Goal: Transaction & Acquisition: Download file/media

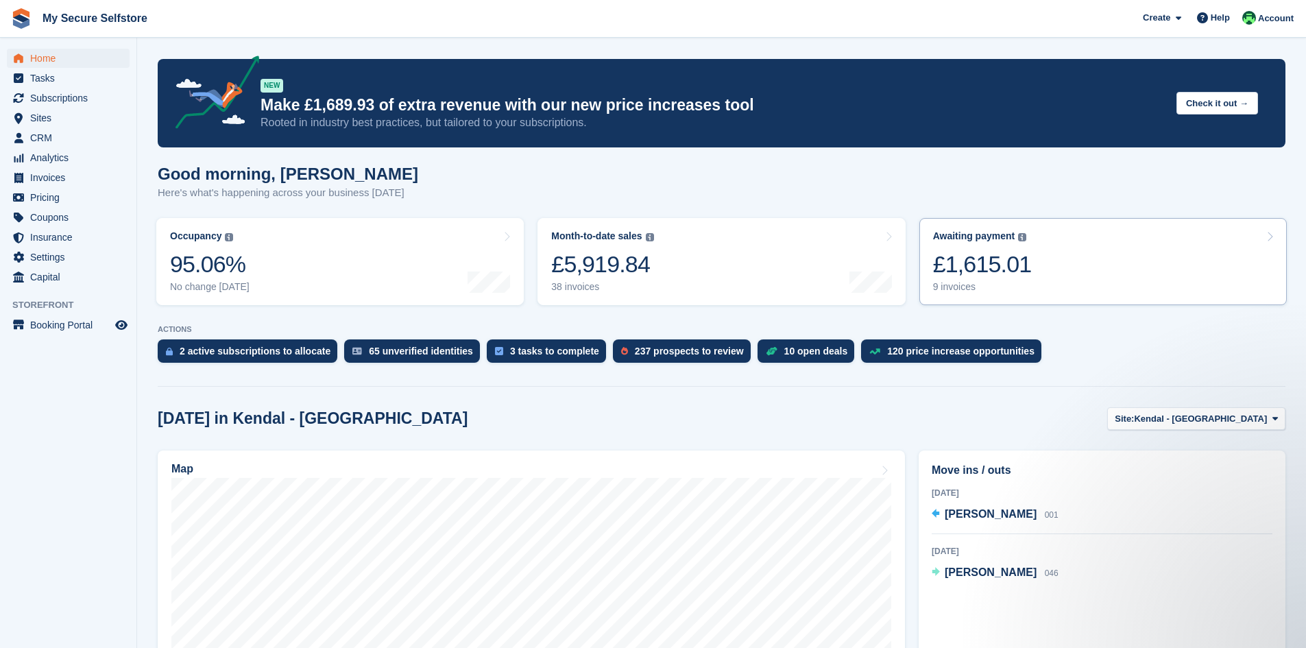
click at [983, 268] on div "£1,615.01" at bounding box center [982, 264] width 99 height 28
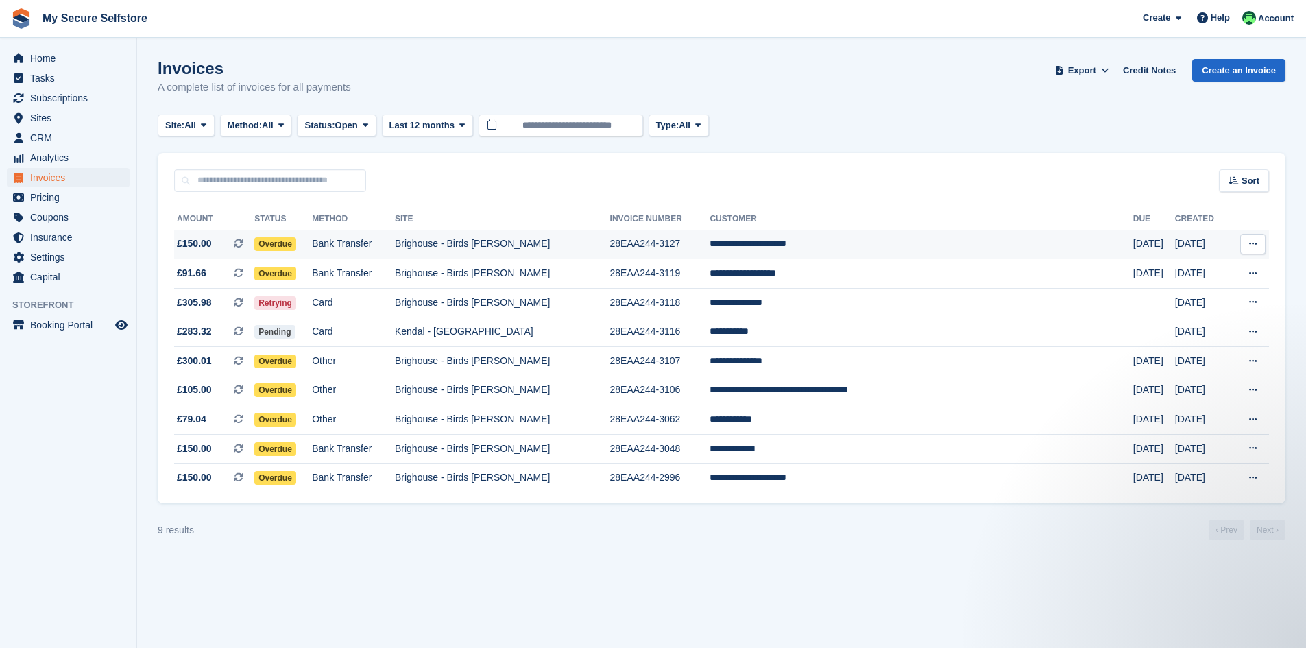
click at [395, 243] on td "Bank Transfer" at bounding box center [353, 244] width 83 height 29
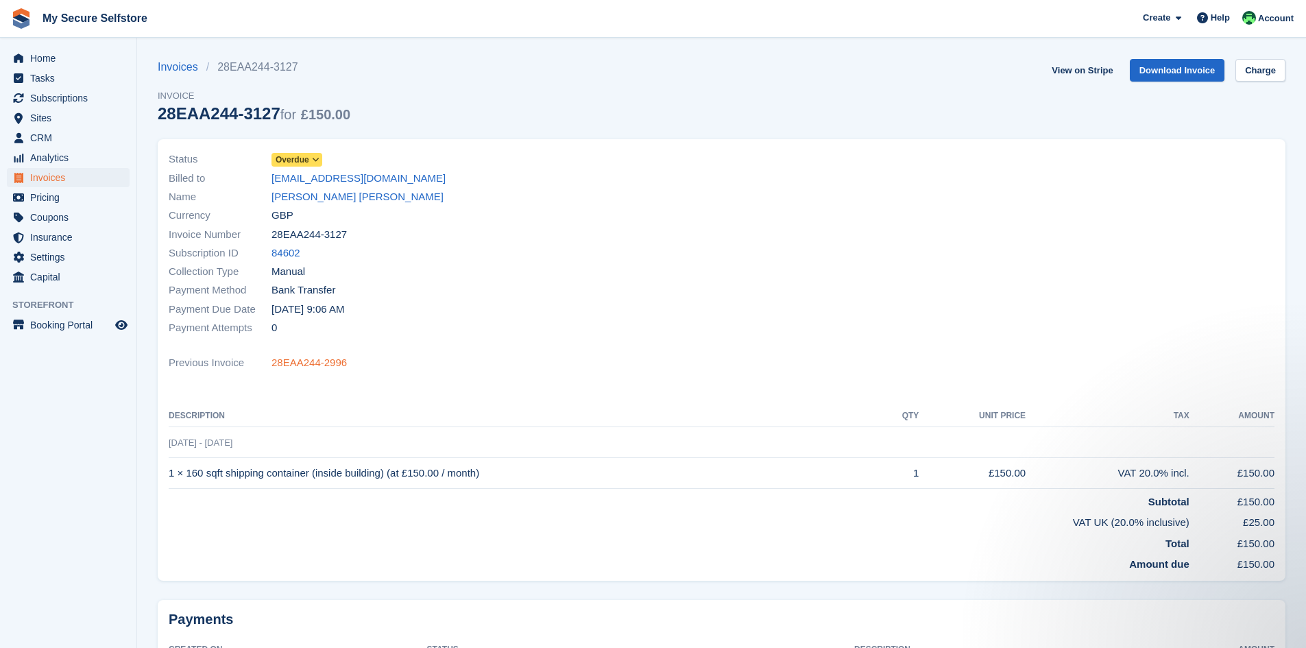
click at [285, 361] on link "28EAA244-2996" at bounding box center [309, 363] width 75 height 16
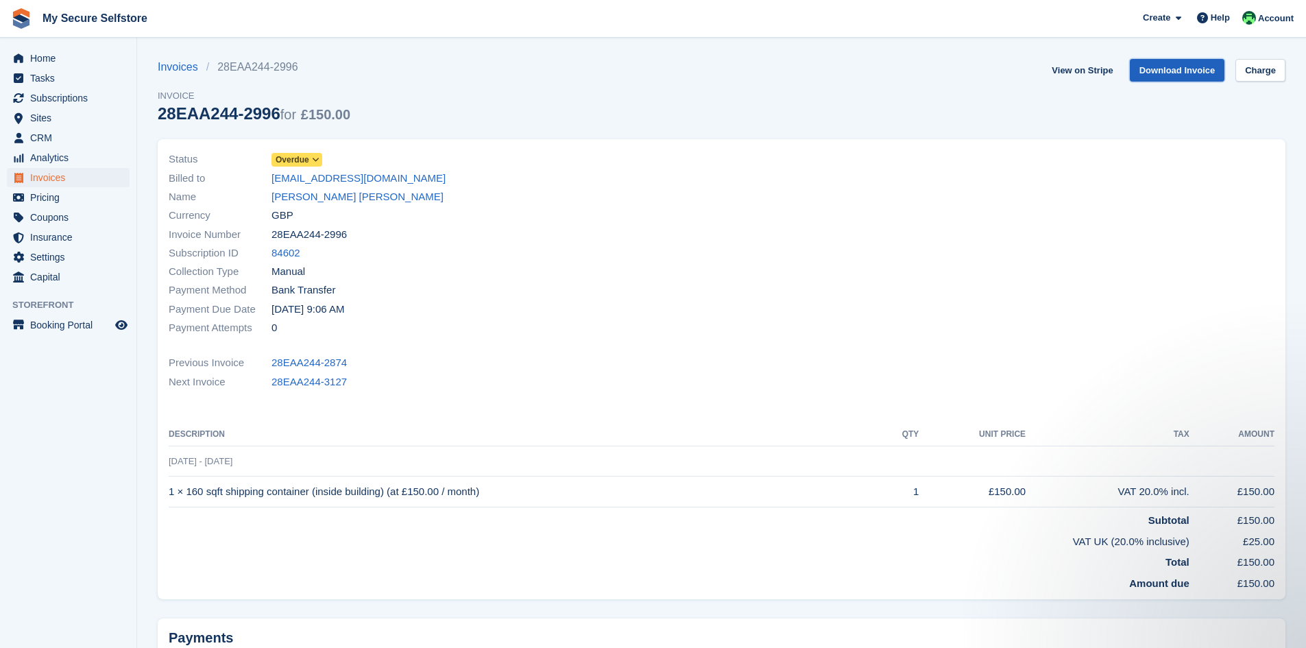
click at [1159, 74] on link "Download Invoice" at bounding box center [1177, 70] width 95 height 23
click at [320, 379] on link "28EAA244-3127" at bounding box center [309, 382] width 75 height 16
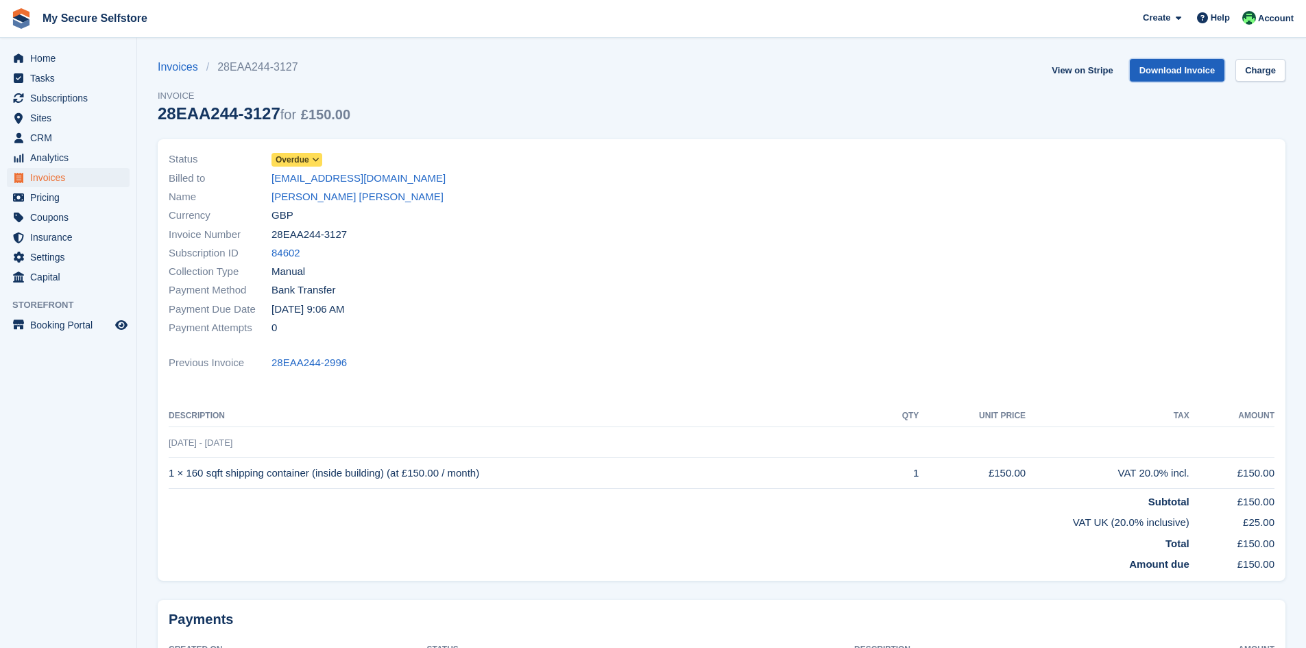
click at [1183, 71] on link "Download Invoice" at bounding box center [1177, 70] width 95 height 23
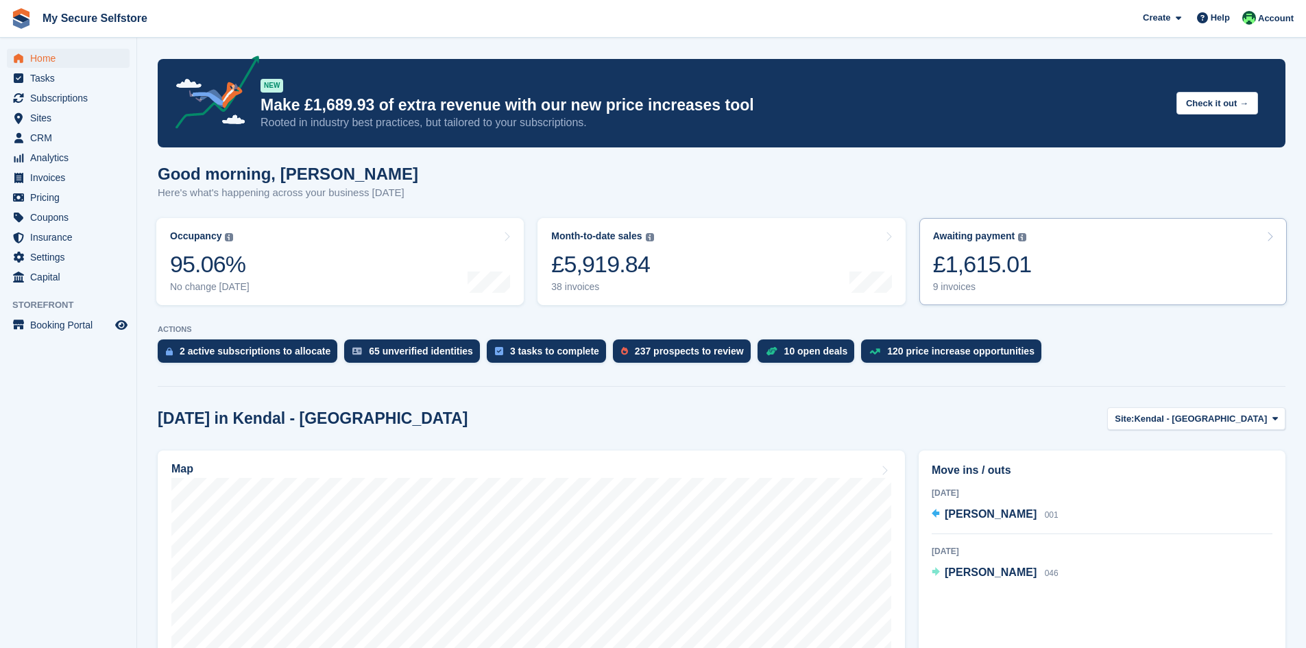
click at [999, 261] on div "£1,615.01" at bounding box center [982, 264] width 99 height 28
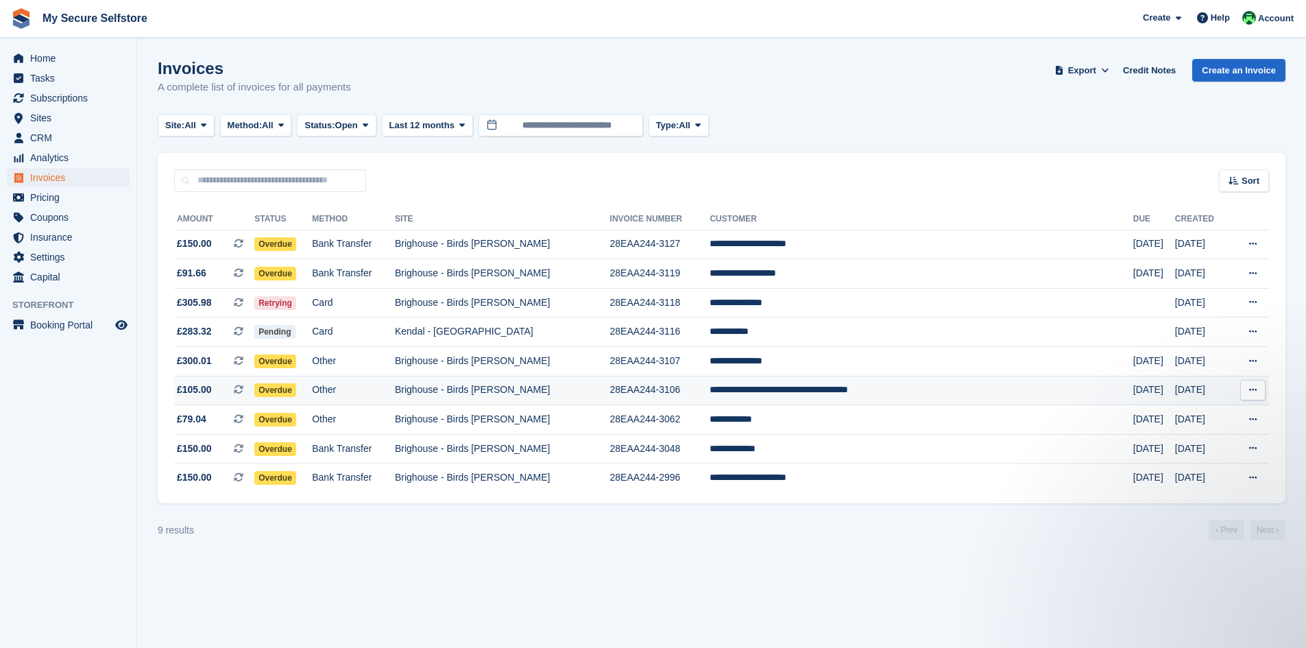
click at [296, 388] on span "Overdue" at bounding box center [275, 390] width 42 height 14
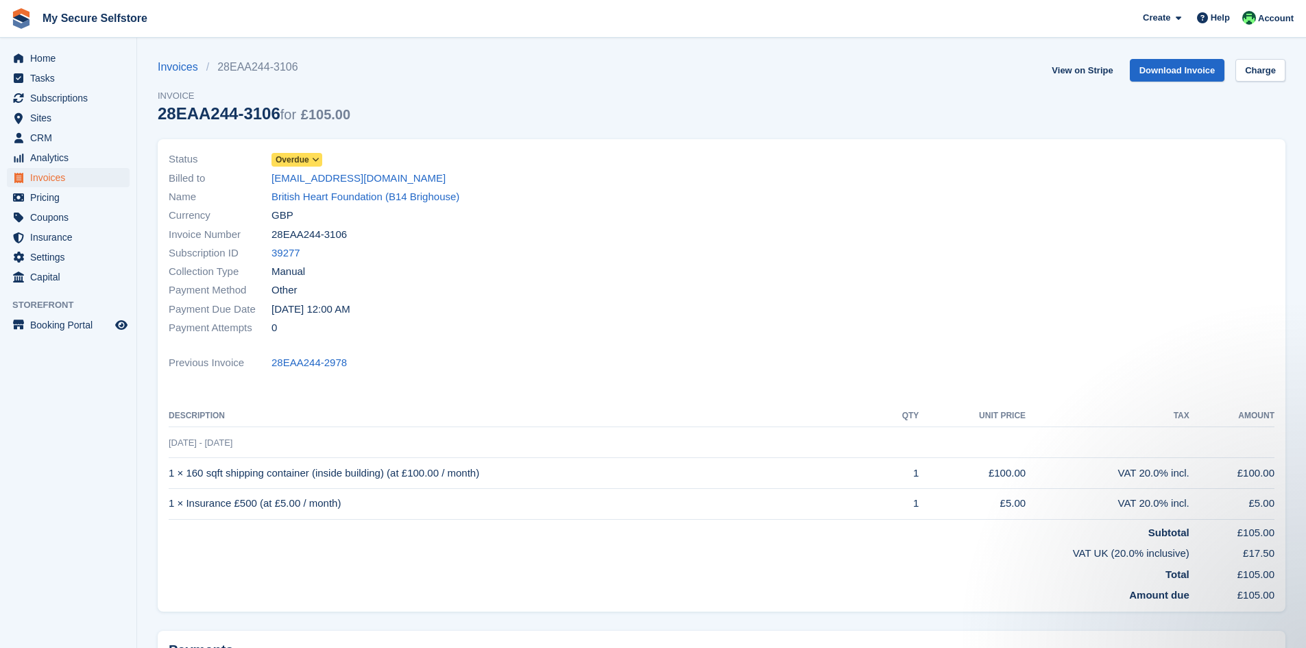
click at [527, 345] on div "Status Overdue Billed to hopkinsm@bhf.org.uk Name British Heart Foundation (B14…" at bounding box center [441, 244] width 562 height 204
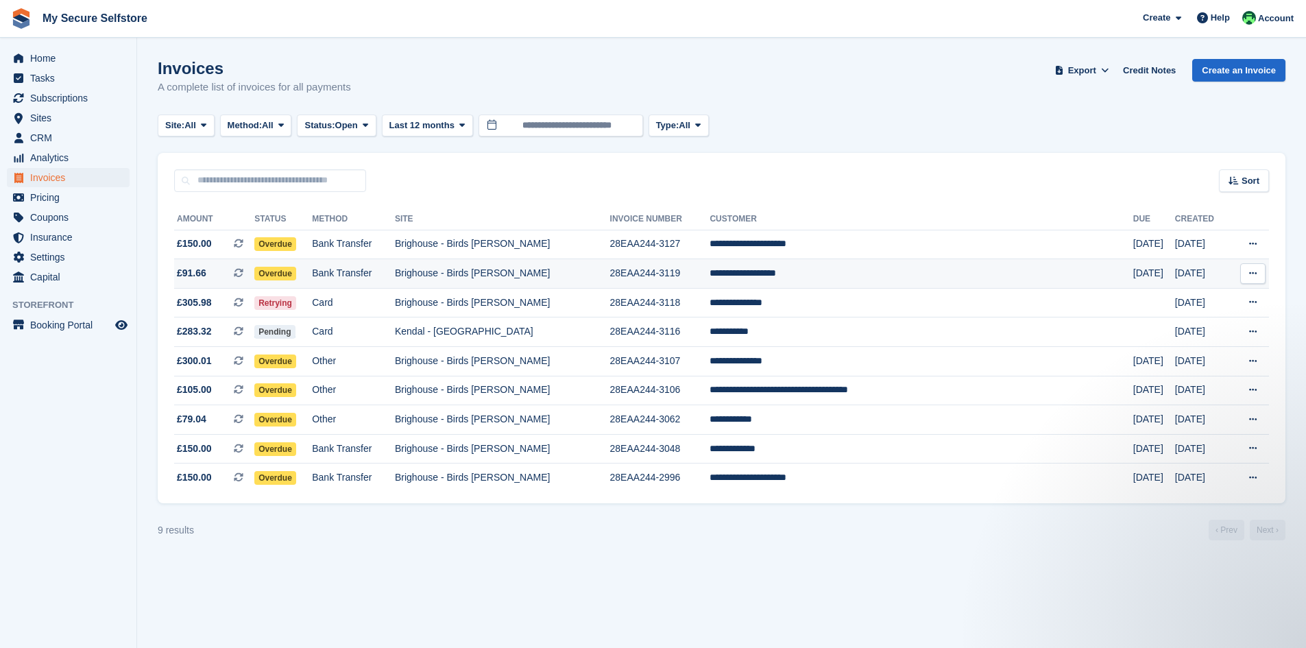
click at [296, 273] on span "Overdue" at bounding box center [275, 274] width 42 height 14
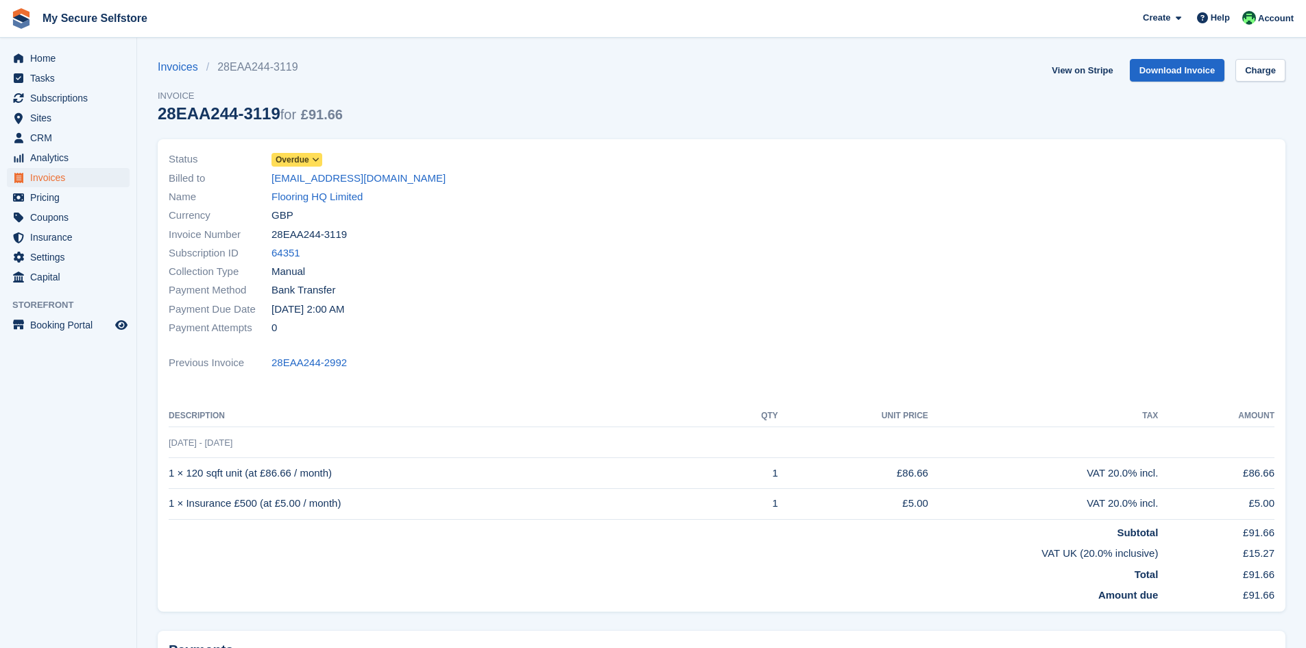
click at [315, 158] on icon at bounding box center [316, 160] width 8 height 8
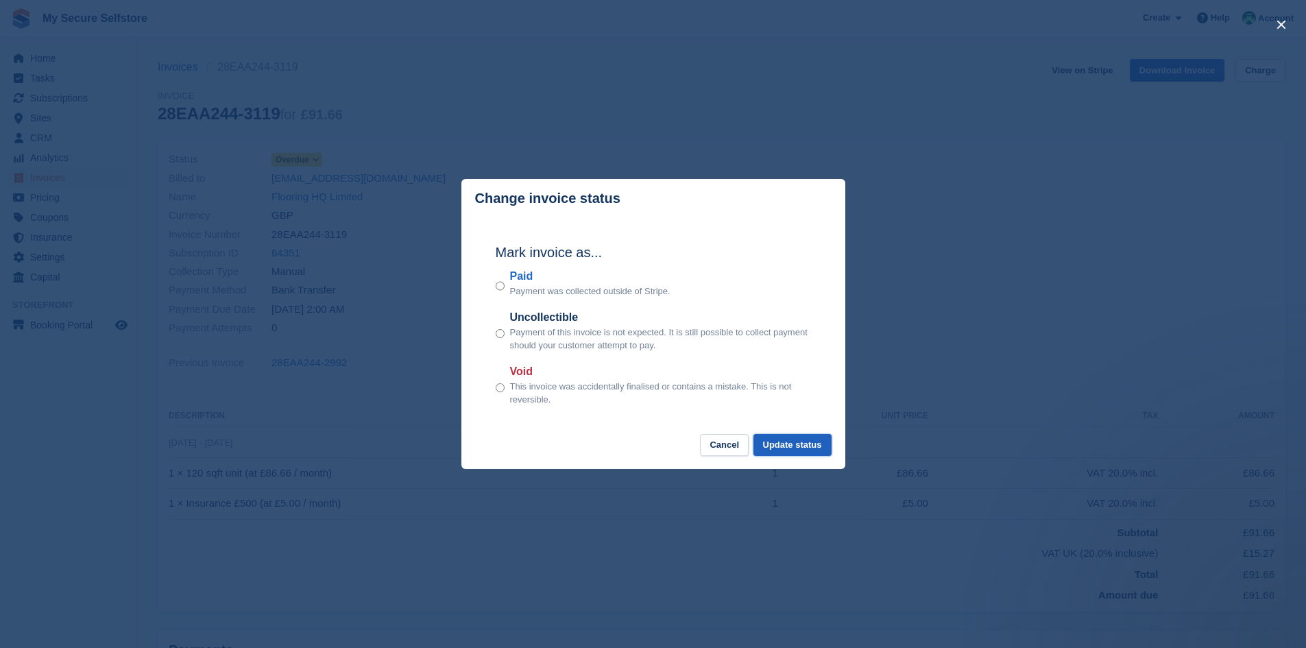
click at [801, 440] on button "Update status" at bounding box center [793, 445] width 78 height 23
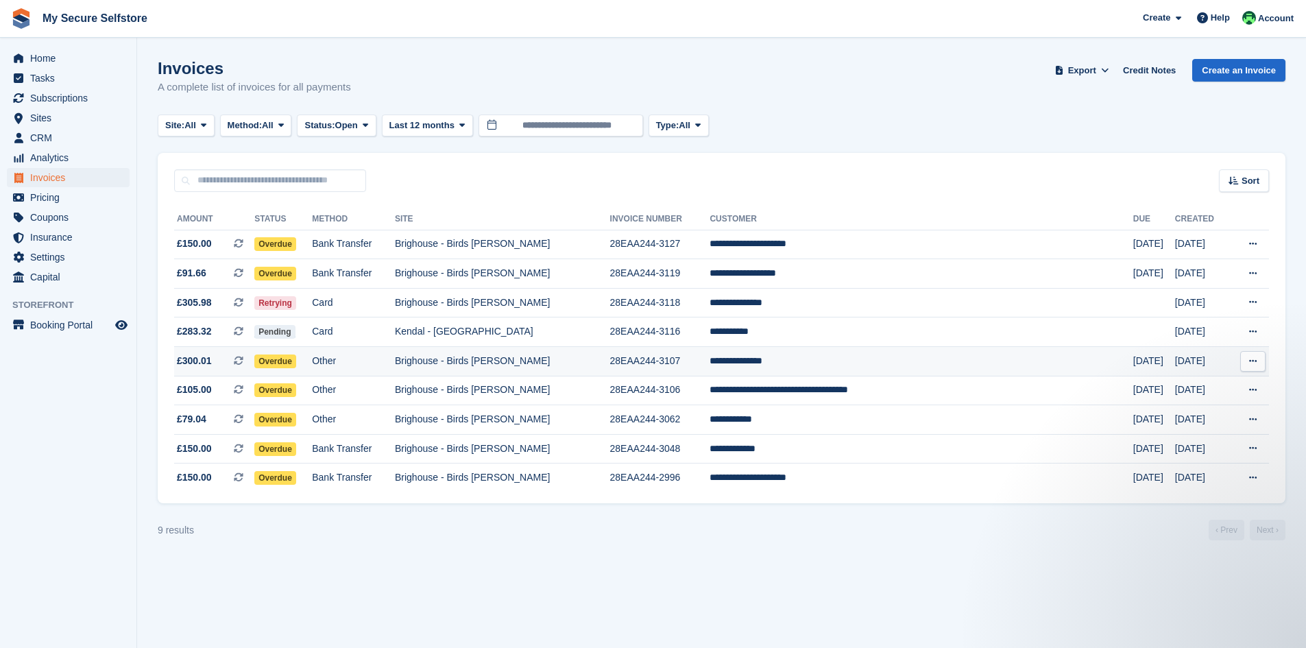
click at [296, 360] on span "Overdue" at bounding box center [275, 362] width 42 height 14
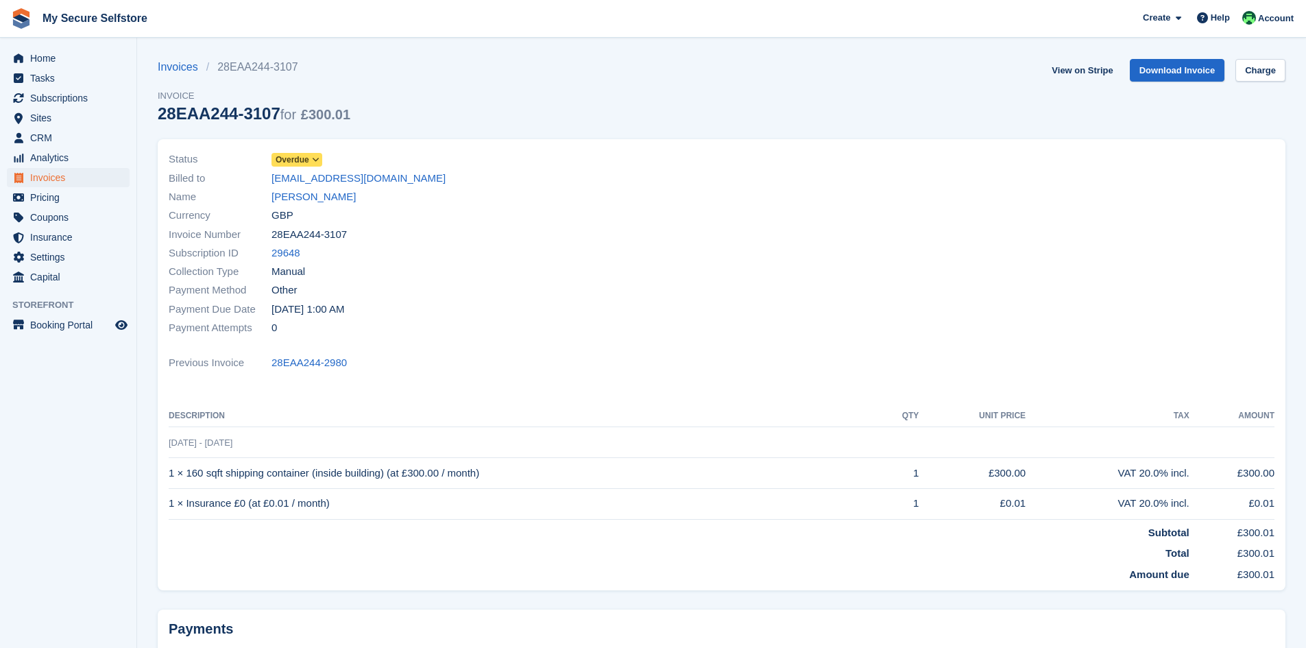
click at [313, 159] on icon at bounding box center [316, 160] width 8 height 8
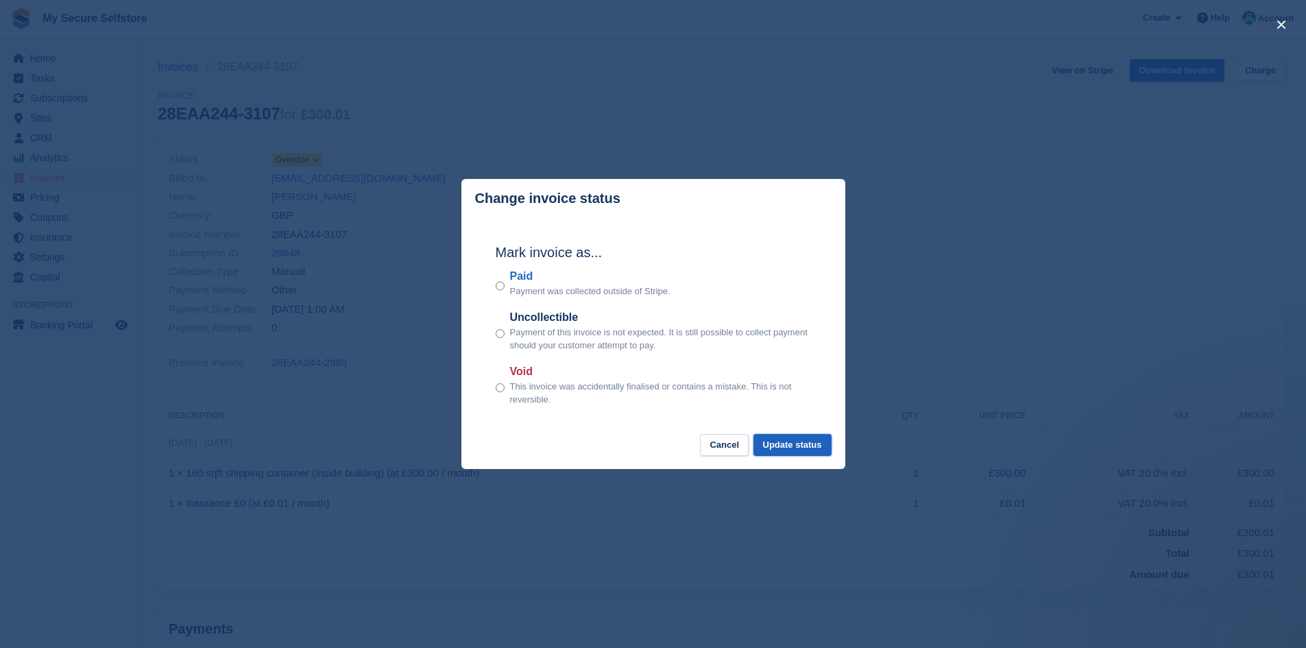
click at [791, 446] on button "Update status" at bounding box center [793, 445] width 78 height 23
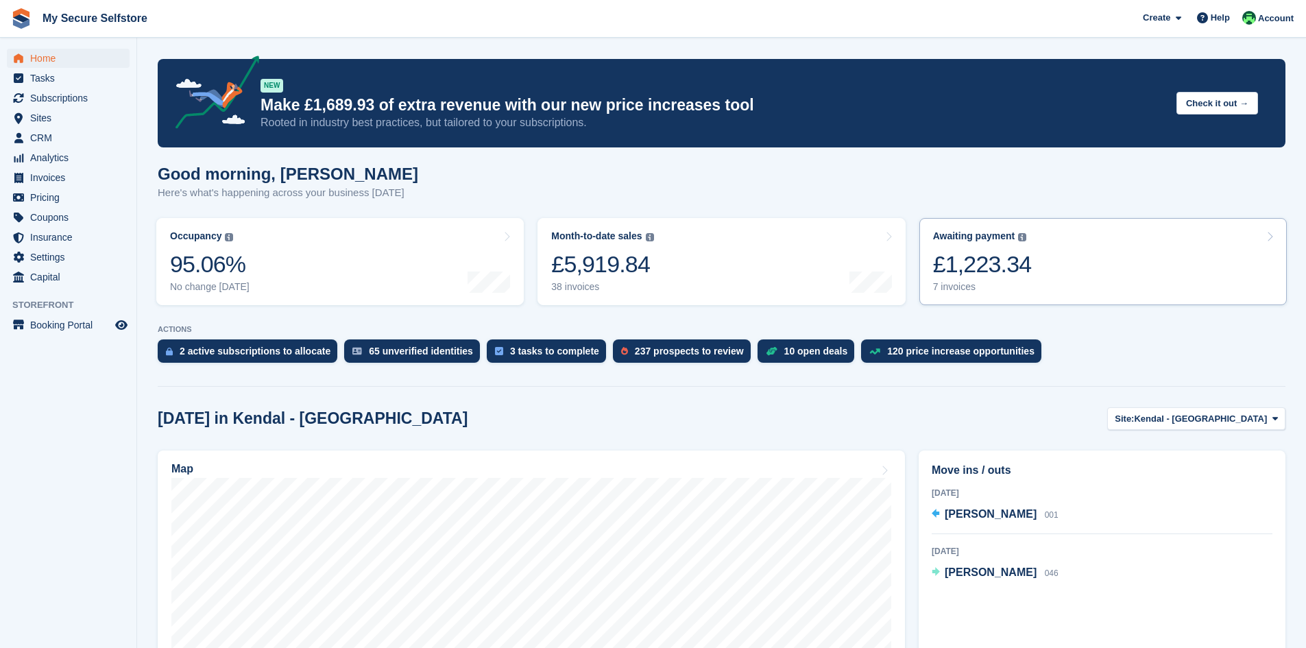
click at [989, 274] on div "£1,223.34" at bounding box center [982, 264] width 99 height 28
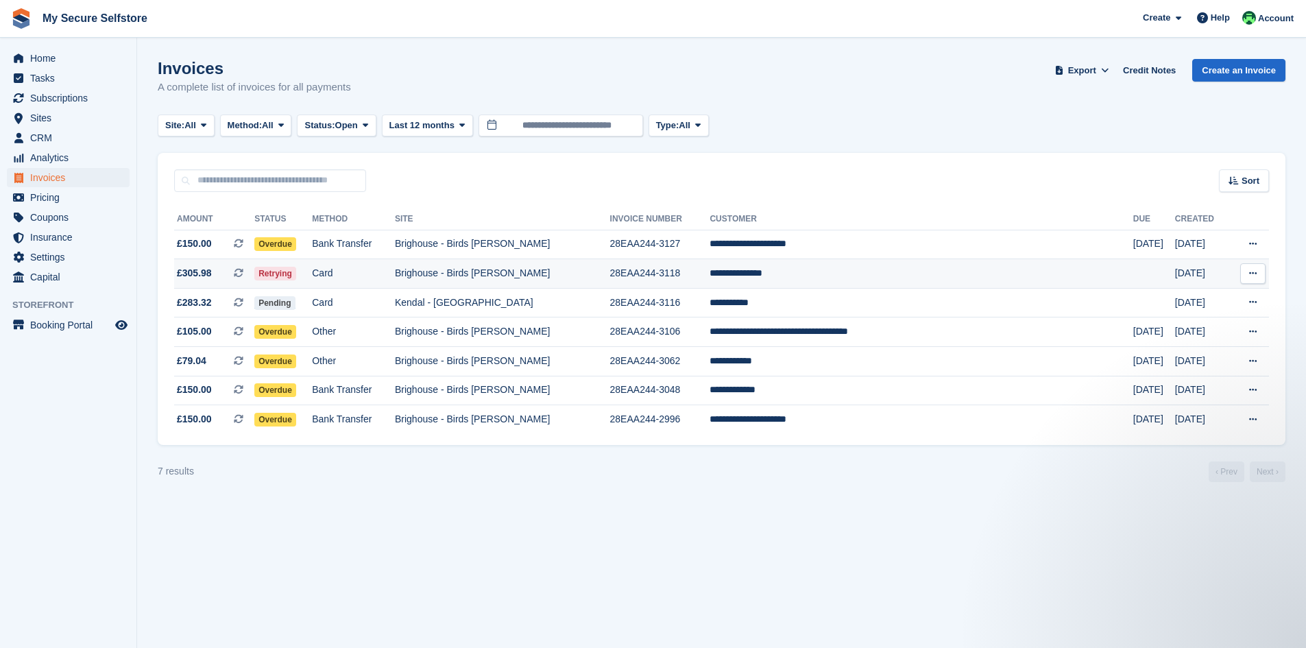
click at [842, 272] on td "**********" at bounding box center [921, 273] width 423 height 29
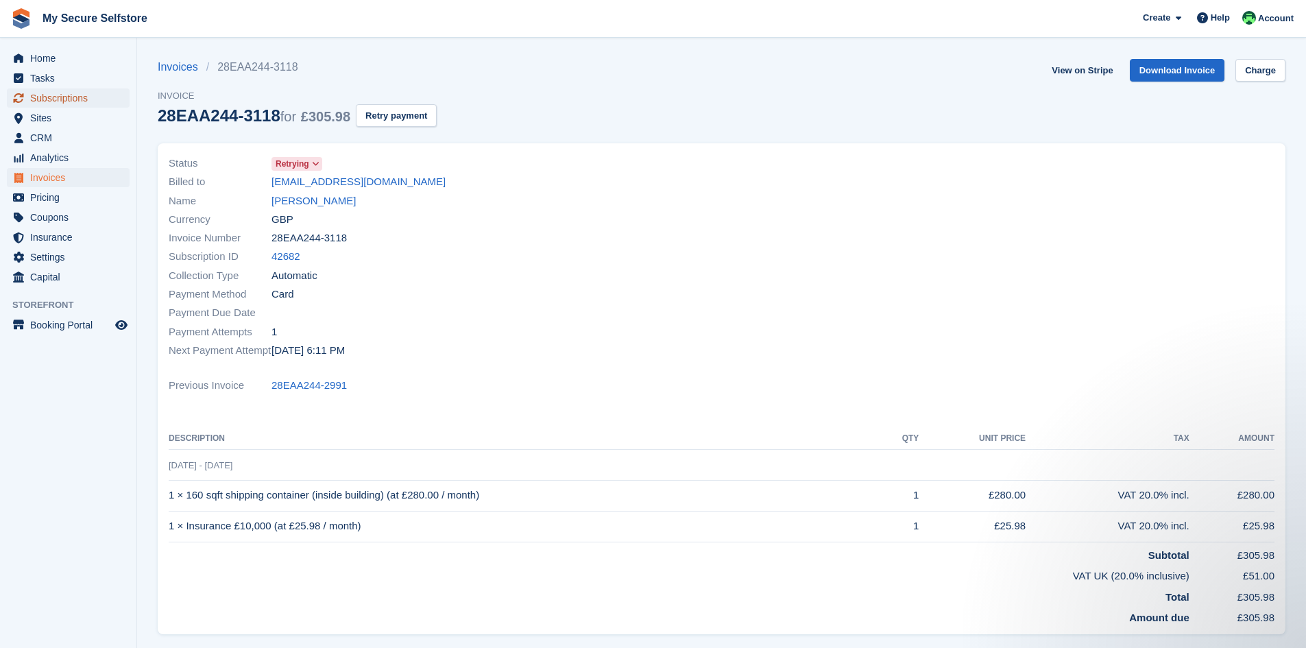
click at [73, 98] on span "Subscriptions" at bounding box center [71, 97] width 82 height 19
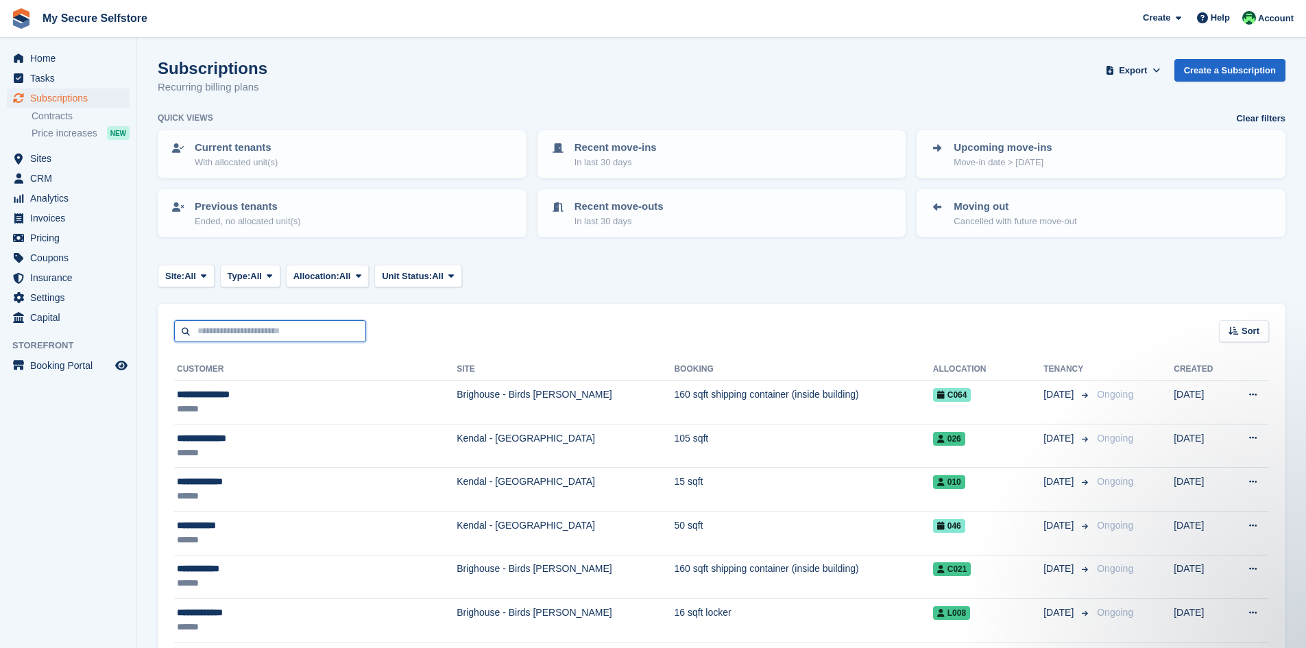
click at [215, 335] on input "text" at bounding box center [270, 331] width 192 height 23
type input "*******"
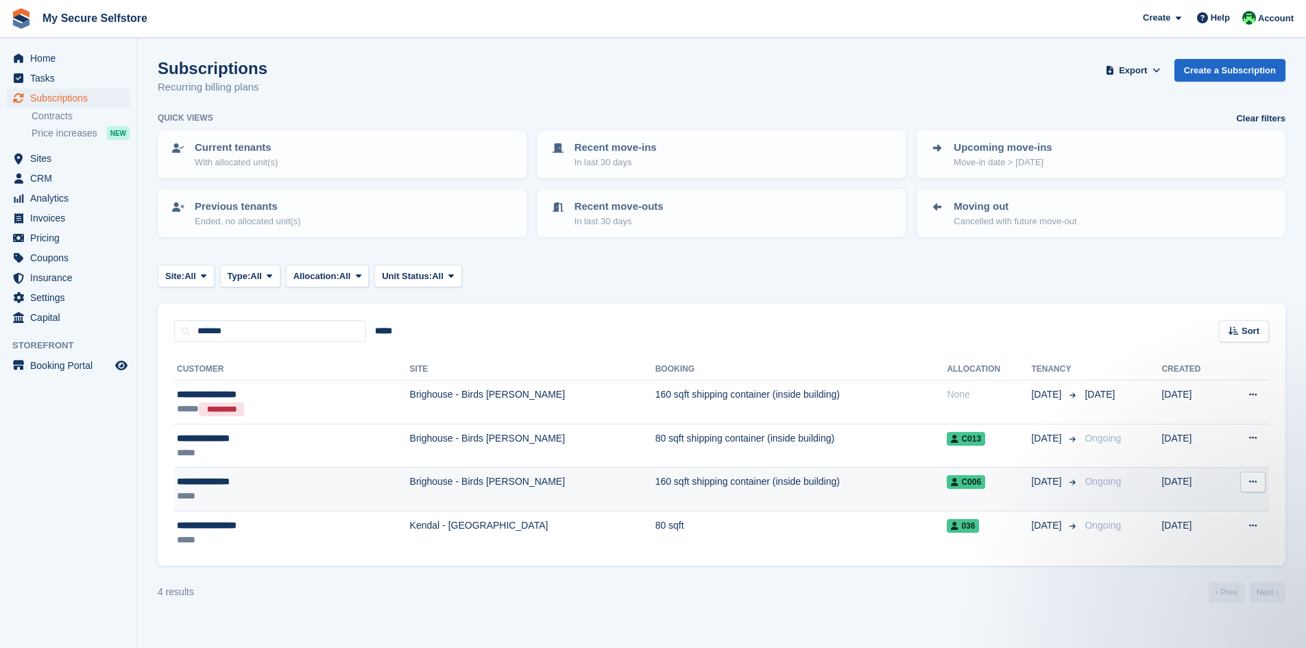
click at [410, 480] on td "Brighouse - Birds [PERSON_NAME]" at bounding box center [532, 490] width 245 height 44
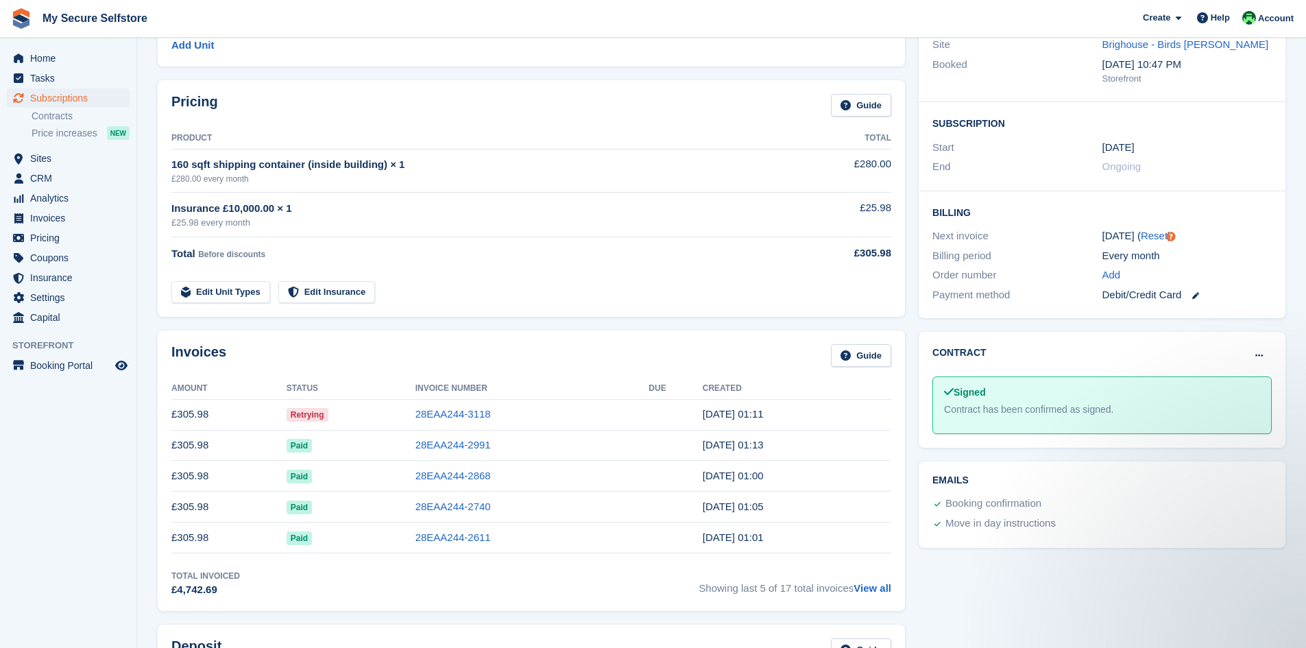
scroll to position [206, 0]
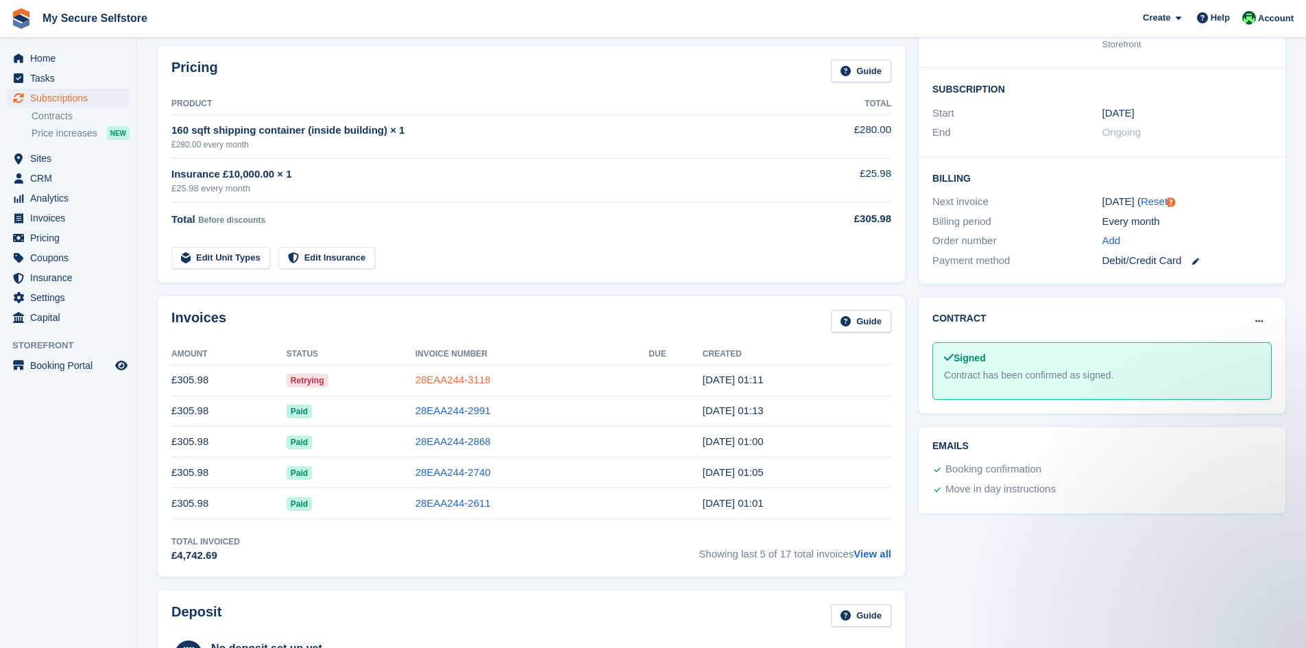
click at [456, 378] on link "28EAA244-3118" at bounding box center [453, 380] width 75 height 12
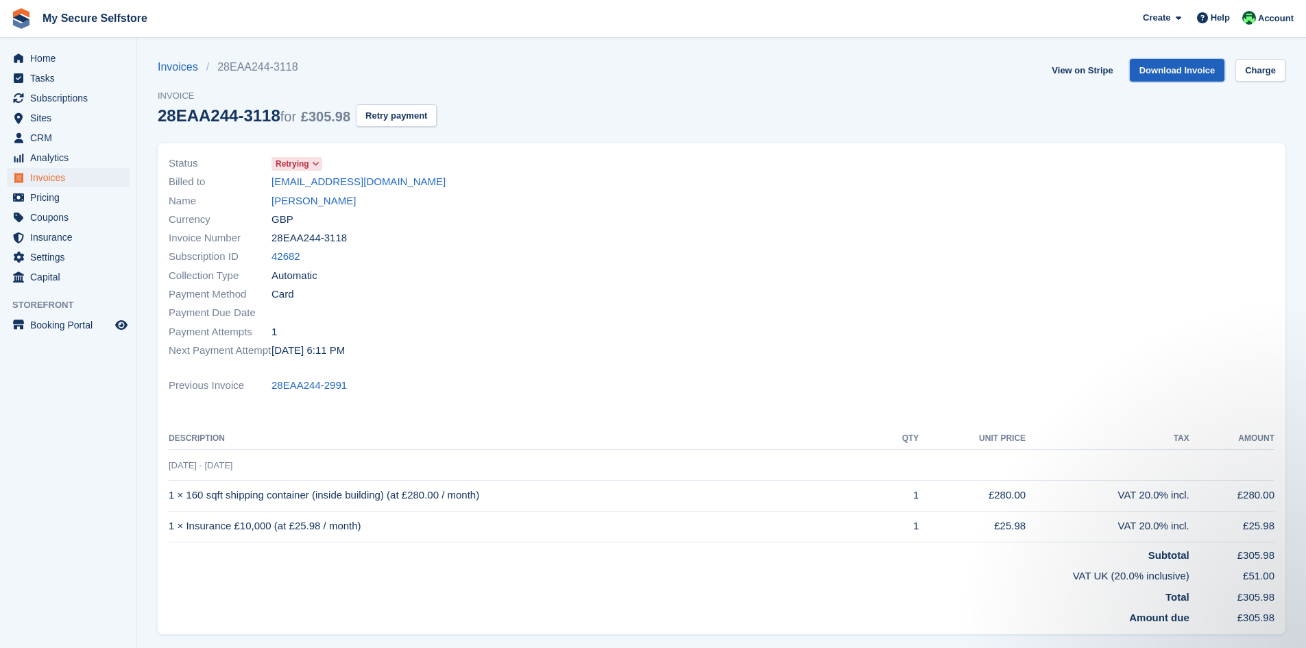
click at [1182, 72] on link "Download Invoice" at bounding box center [1177, 70] width 95 height 23
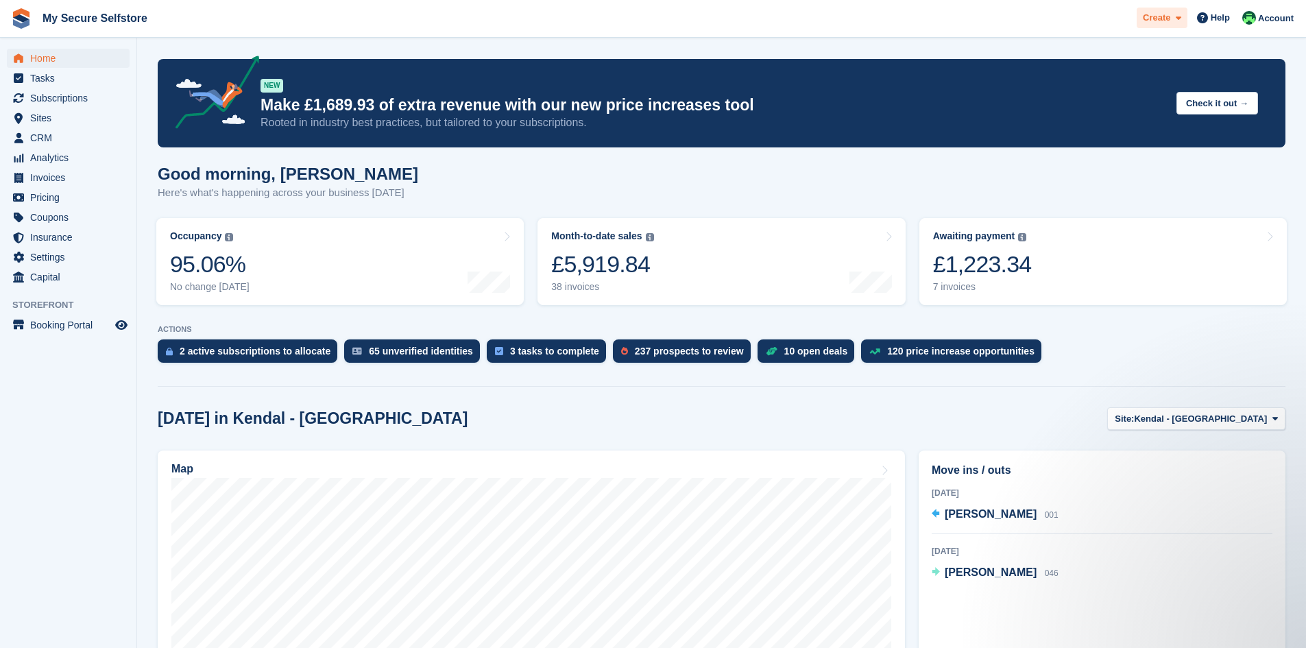
click at [1163, 21] on span "Create" at bounding box center [1156, 18] width 27 height 14
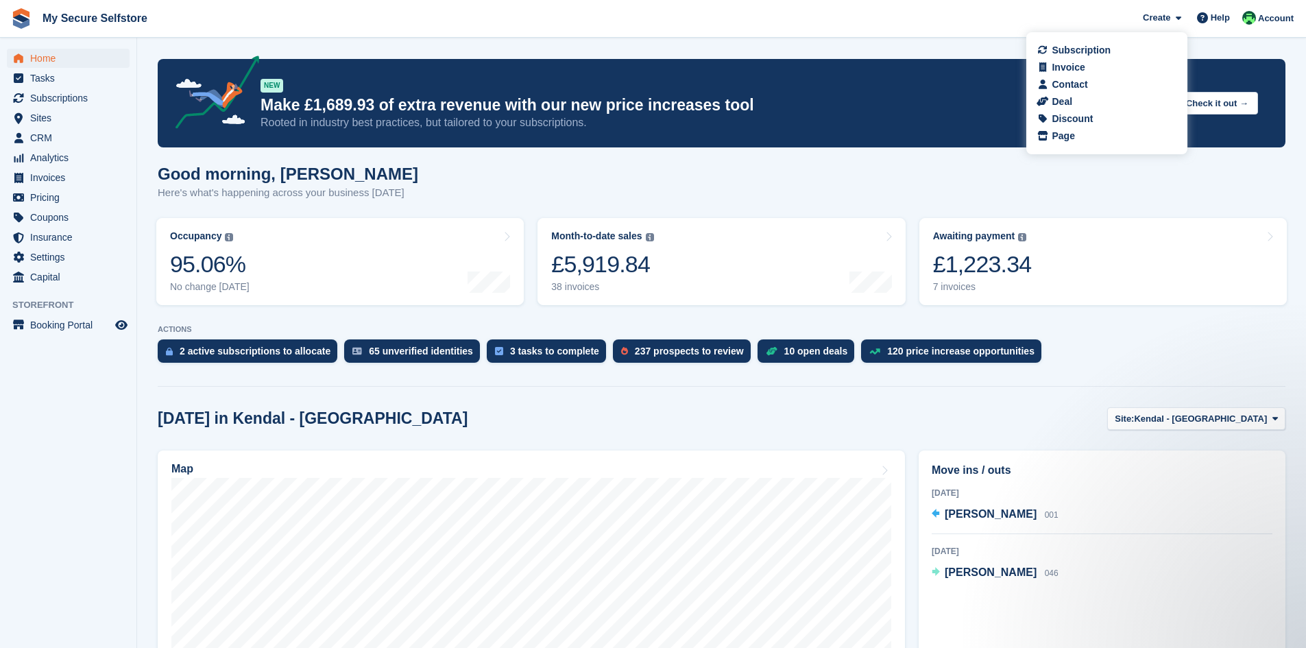
click at [970, 172] on div "Good morning, Vickie Here's what's happening across your business today" at bounding box center [722, 191] width 1128 height 53
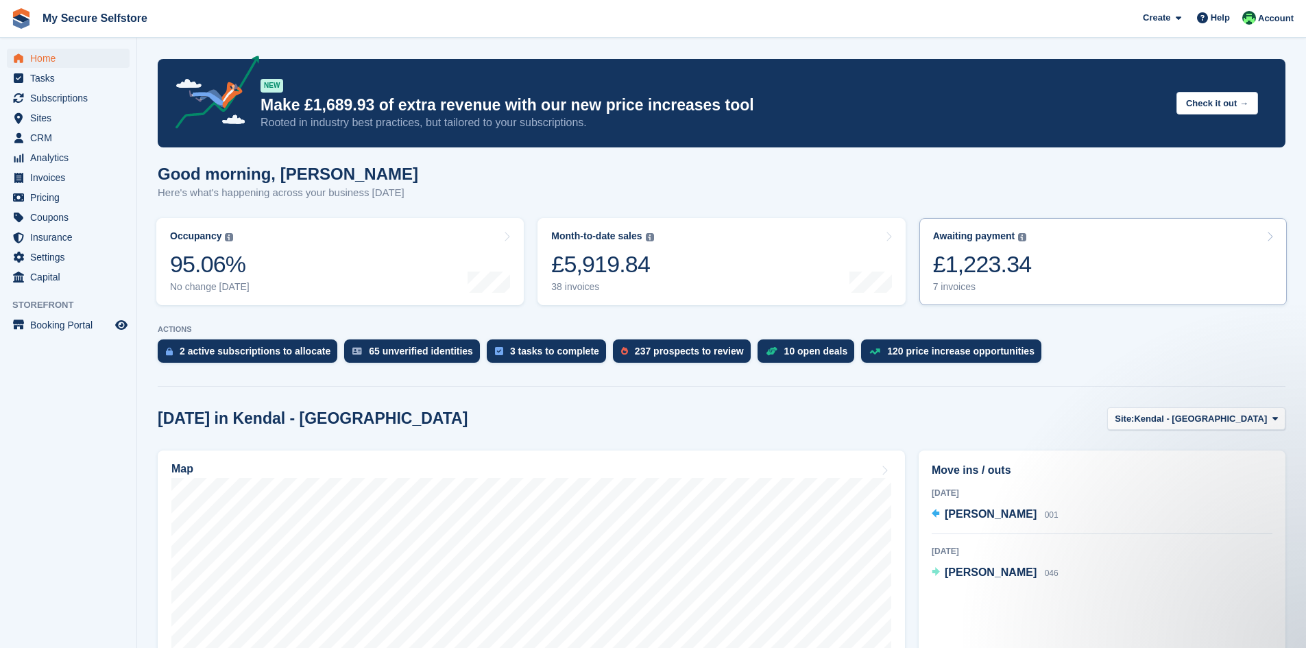
click at [974, 265] on div "£1,223.34" at bounding box center [982, 264] width 99 height 28
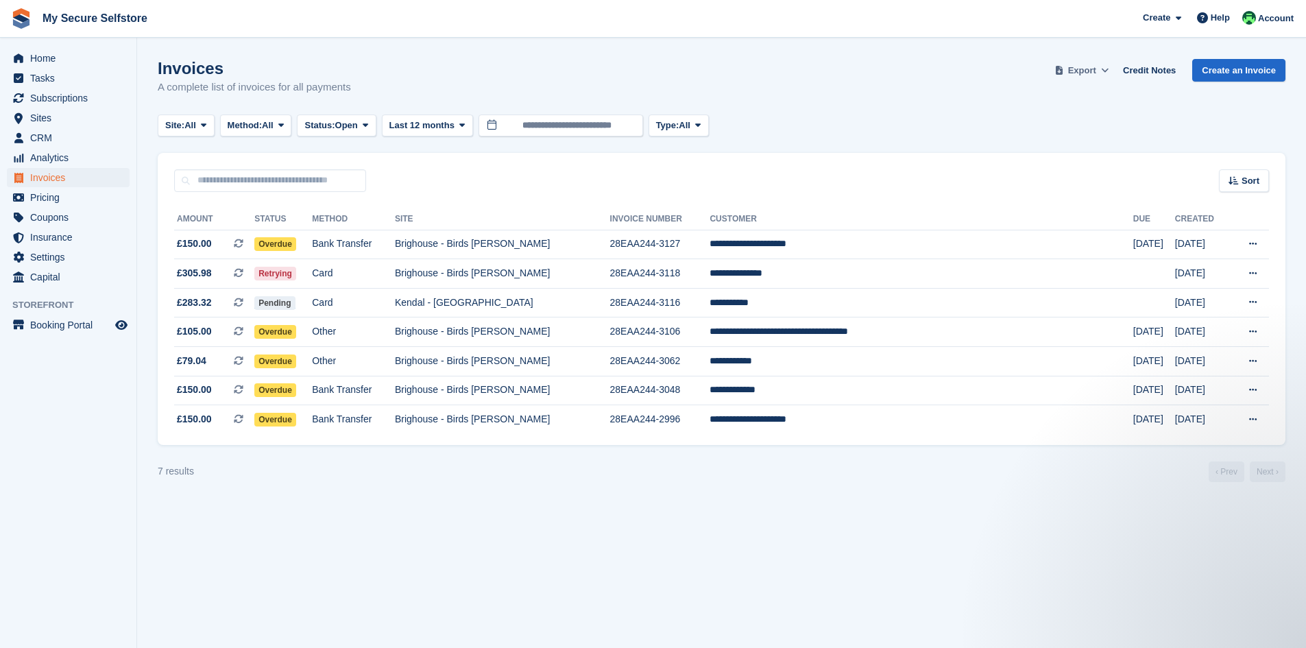
click at [1109, 67] on icon at bounding box center [1105, 70] width 8 height 9
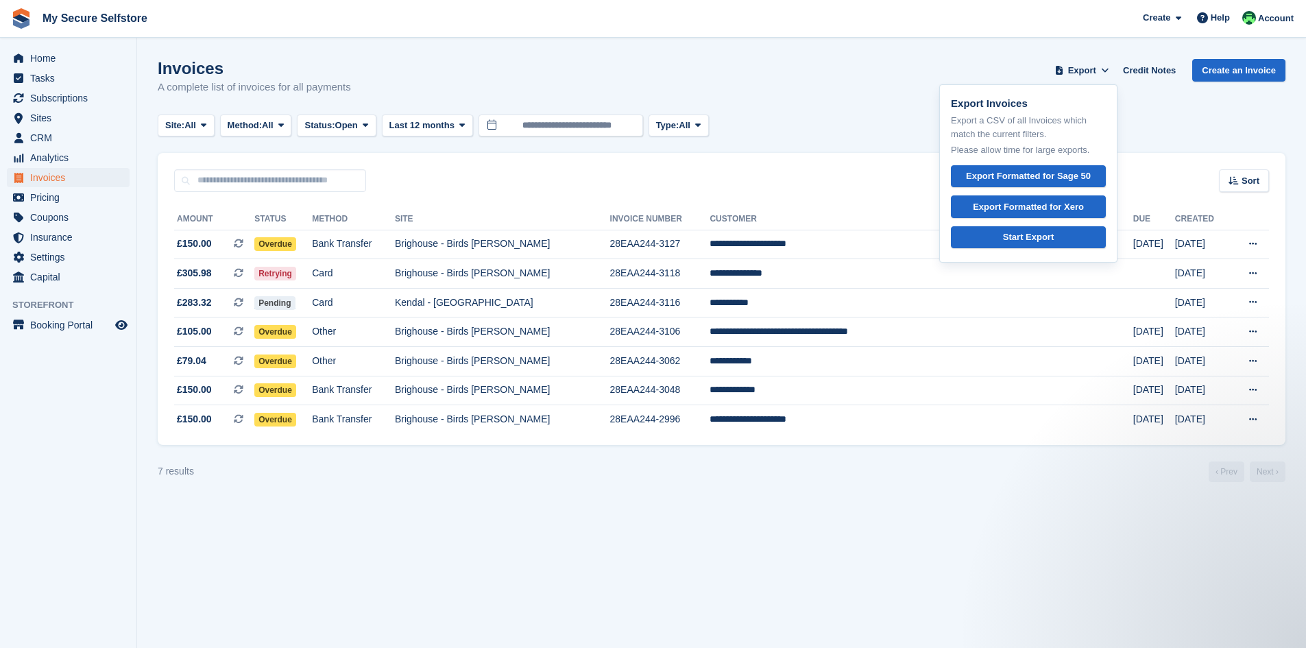
click at [1152, 88] on div "Invoices A complete list of invoices for all payments Export Export Invoices Ex…" at bounding box center [722, 85] width 1128 height 53
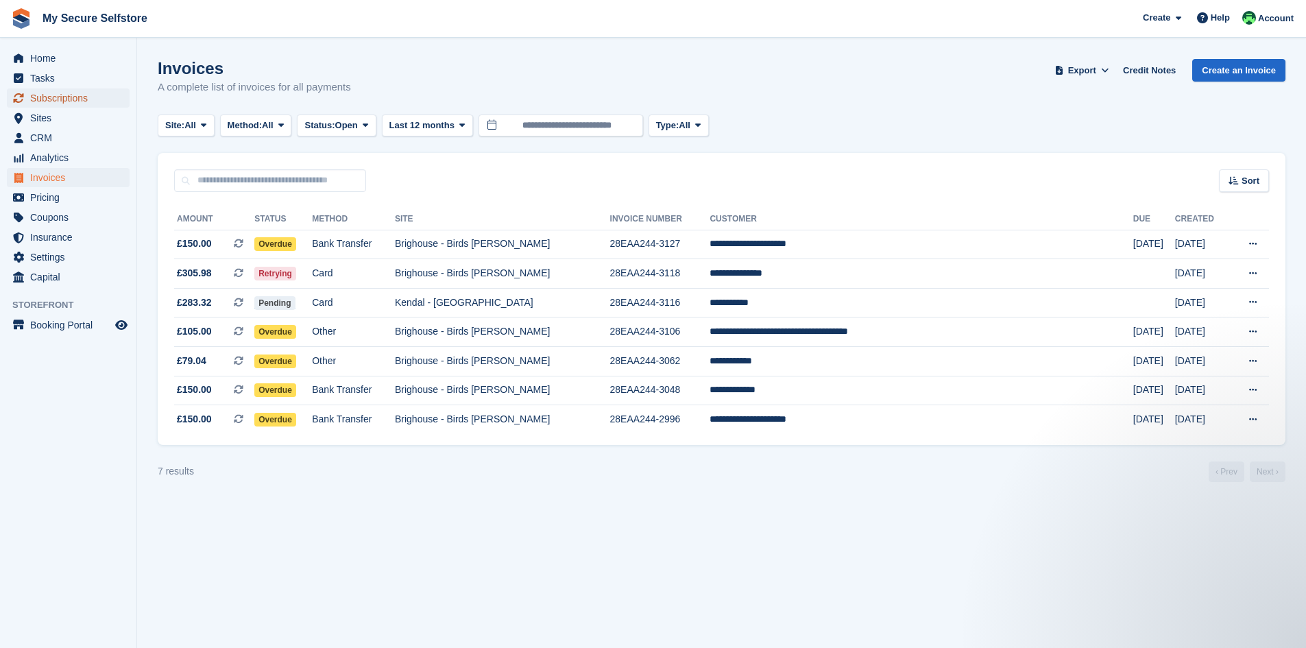
click at [80, 94] on span "Subscriptions" at bounding box center [71, 97] width 82 height 19
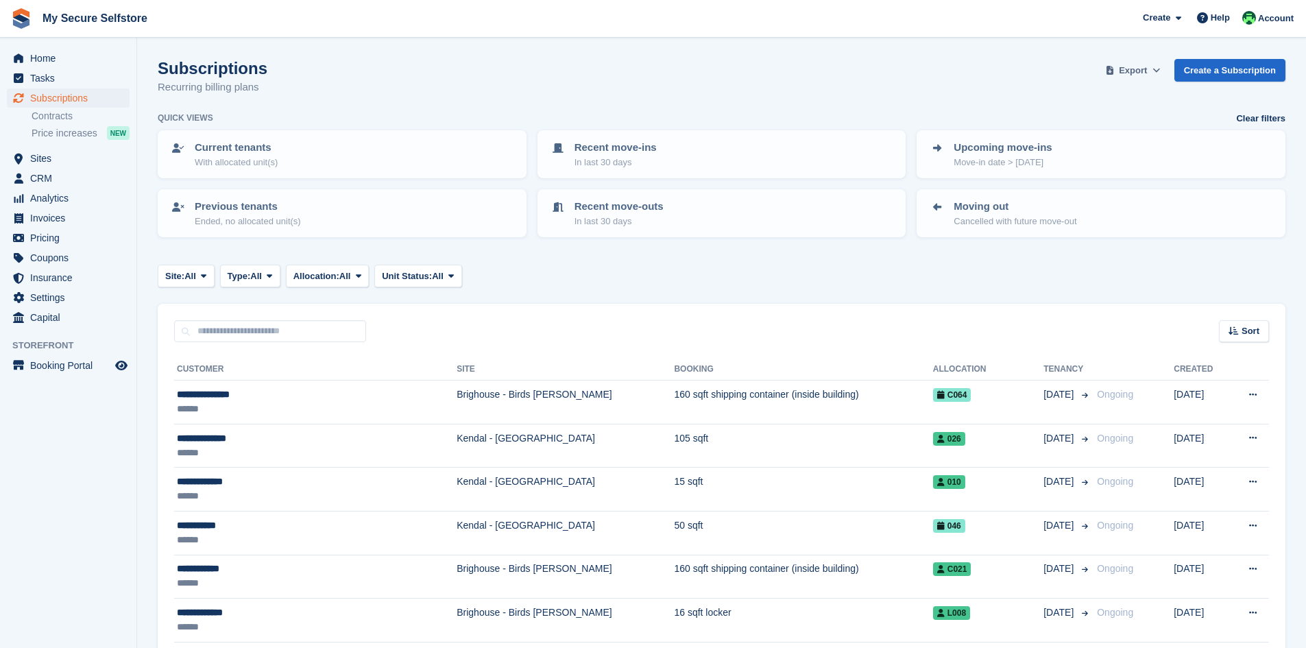
click at [1160, 69] on icon at bounding box center [1157, 70] width 8 height 9
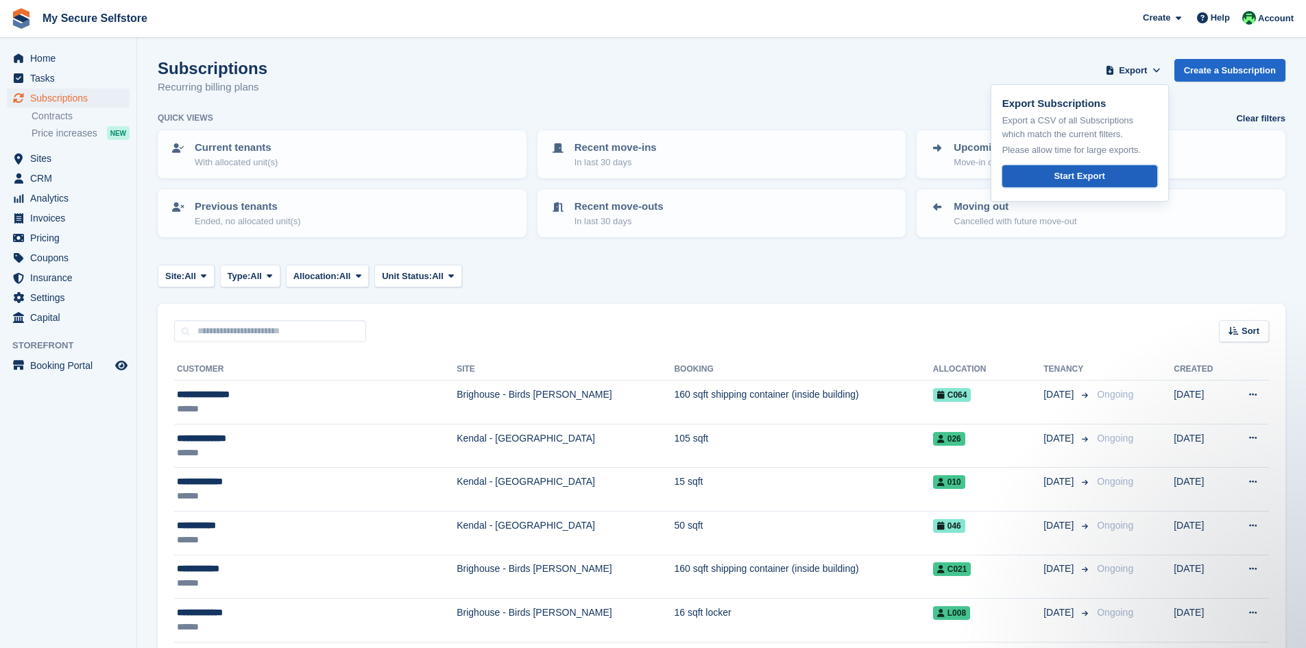
click at [1123, 172] on link "Start Export" at bounding box center [1080, 176] width 155 height 23
